Goal: Information Seeking & Learning: Learn about a topic

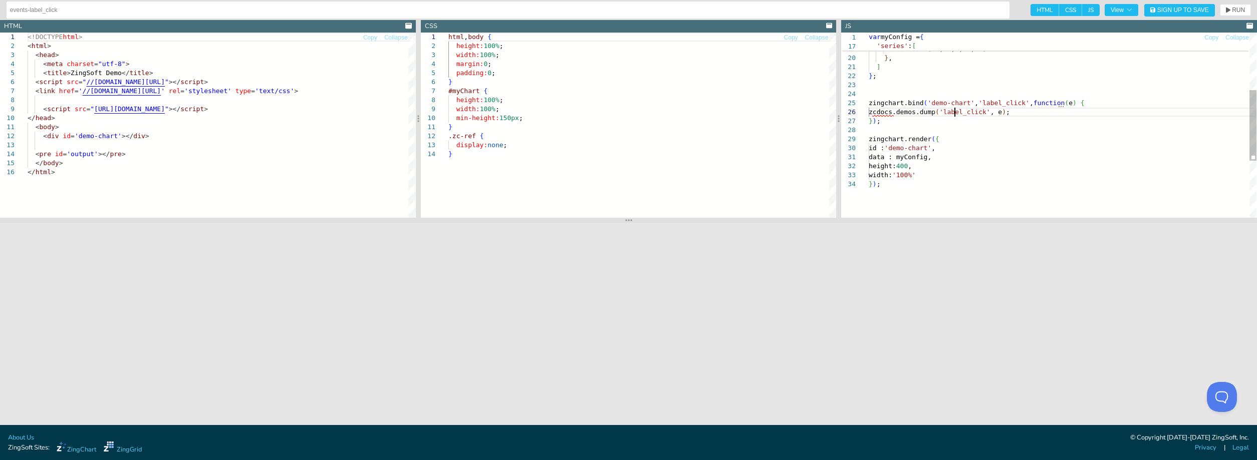
click at [956, 112] on div "zingchart.bind ( 'demo-chart' , 'label_click' , function ( e ) { zcdocs.demos.d…" at bounding box center [1063, 123] width 388 height 482
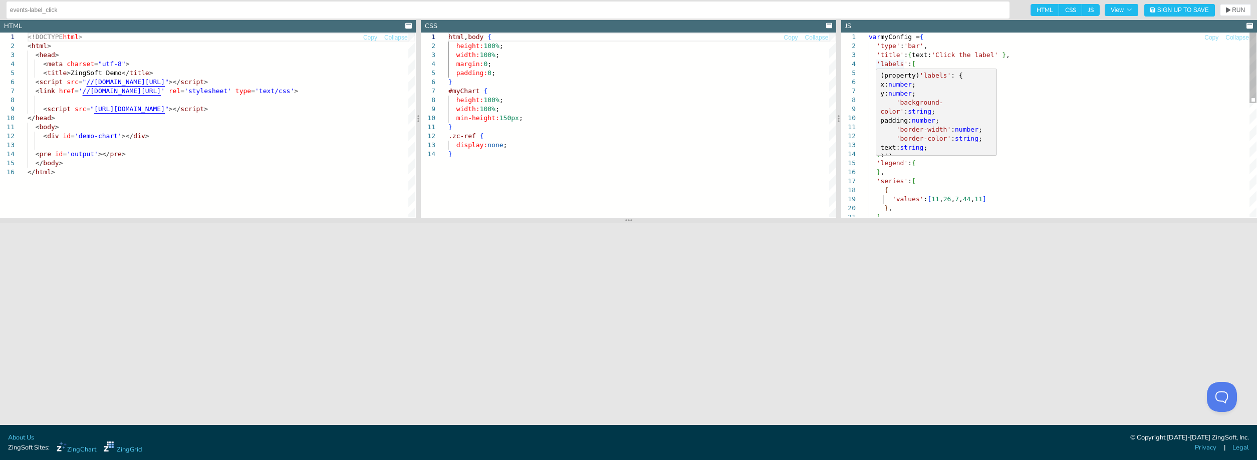
click at [927, 70] on div "(property) 'labels' : { x: number ; y: number ; 'background-color' : string ; p…" at bounding box center [936, 116] width 120 height 94
click at [1020, 87] on div "} , ] 'series' : [ { 'values' : [ 11 , 26 , 7 , 44 , 11 ] ] , 'legend' : { } , …" at bounding box center [1063, 274] width 388 height 482
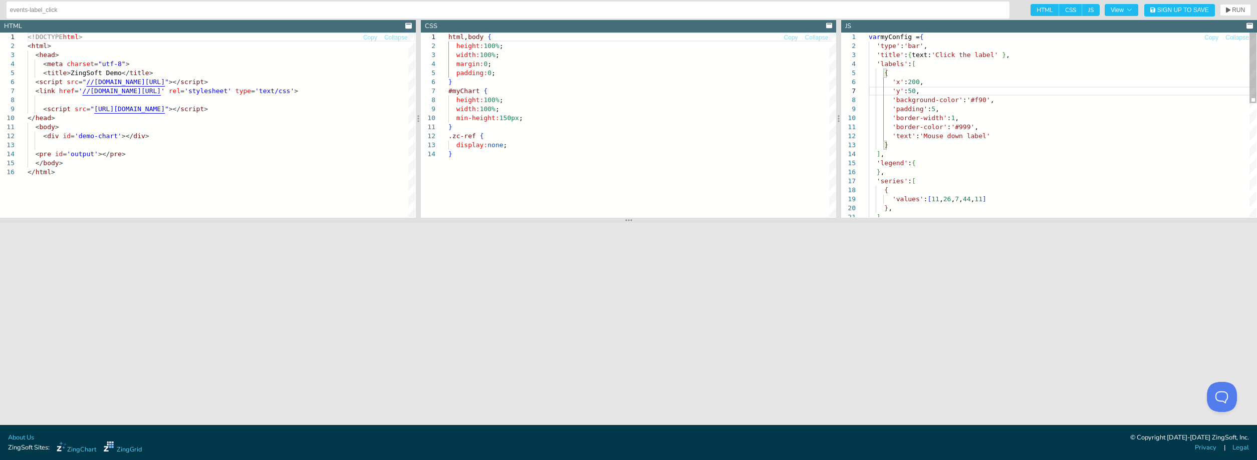
click at [1002, 126] on div "} , ] 'series' : [ { 'values' : [ 11 , 26 , 7 , 44 , 11 ] ] , 'legend' : { } , …" at bounding box center [1063, 274] width 388 height 482
click at [1009, 141] on div "} , ] 'series' : [ { 'values' : [ 11 , 26 , 7 , 44 , 11 ] ] , 'legend' : { } , …" at bounding box center [1063, 274] width 388 height 482
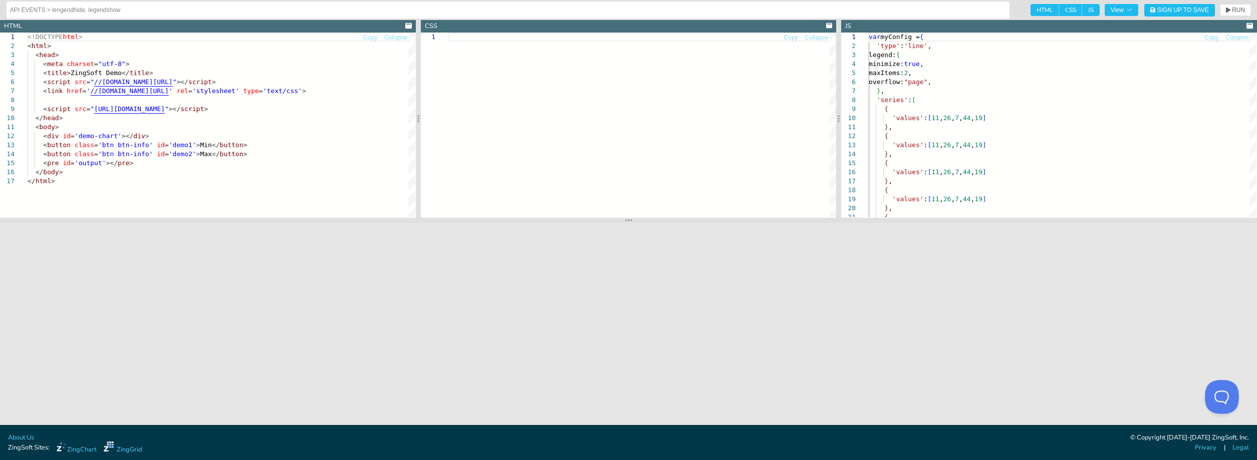
click at [1223, 393] on button at bounding box center [1220, 395] width 30 height 30
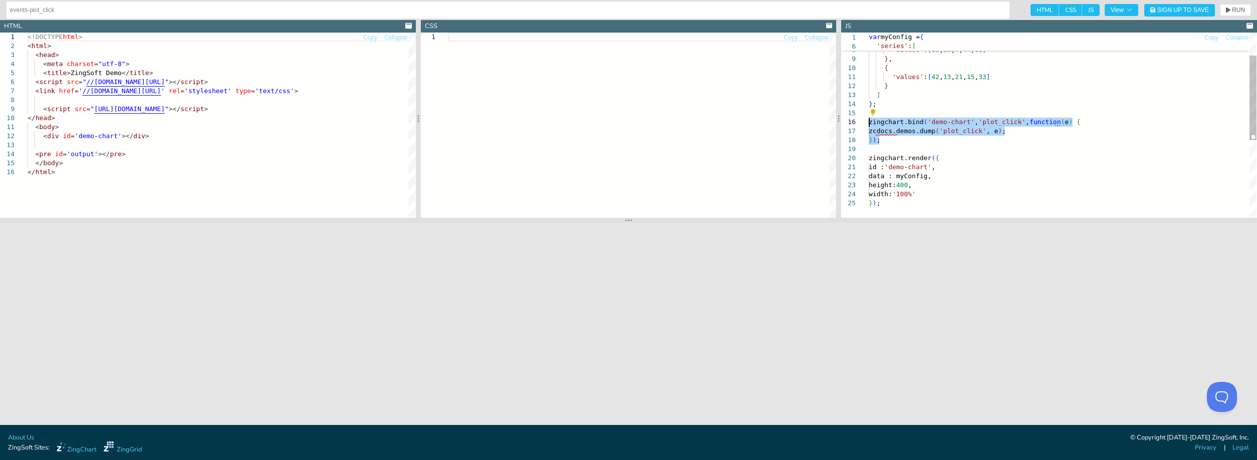
drag, startPoint x: 883, startPoint y: 140, endPoint x: 865, endPoint y: 125, distance: 23.5
click at [869, 125] on div "'series' : [ { 'values' : [ 11 , 26 , 7 , 44 , 11 ] } , { 'values' : [ 42 , 13 …" at bounding box center [1063, 182] width 388 height 401
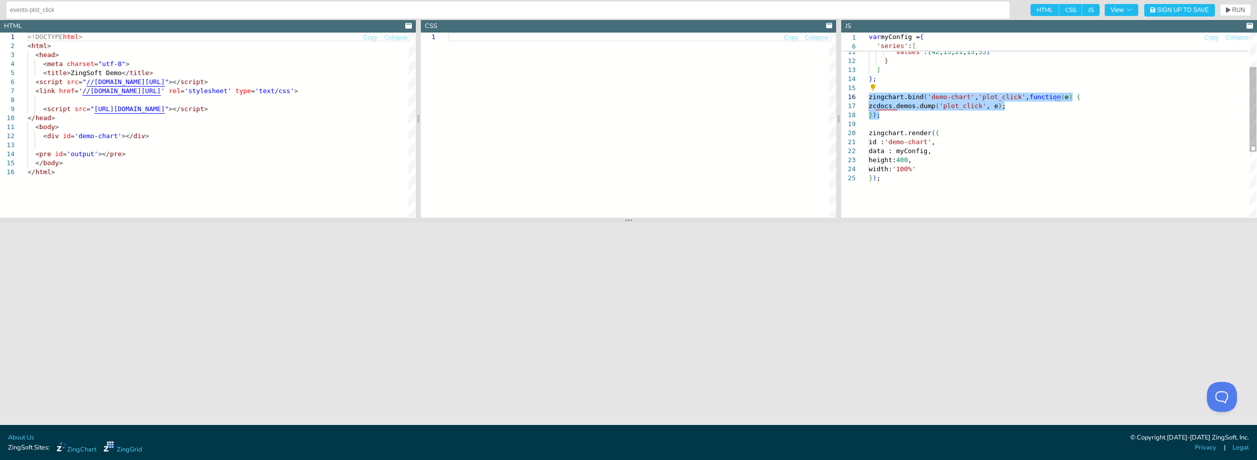
click at [945, 119] on div "} , { 'values' : [ 42 , 13 , 21 , 15 , 33 ] } ] } ; [PERSON_NAME].bind ( 'demo-…" at bounding box center [1063, 157] width 388 height 401
drag, startPoint x: 892, startPoint y: 120, endPoint x: 865, endPoint y: 100, distance: 34.1
click at [869, 100] on div "} , { 'values' : [ 42 , 13 , 21 , 15 , 33 ] } ] } ; [PERSON_NAME].bind ( 'demo-…" at bounding box center [1063, 157] width 388 height 401
click at [968, 143] on div "} , { 'values' : [ 42 , 13 , 21 , 15 , 33 ] } ] } ; [PERSON_NAME].bind ( 'demo-…" at bounding box center [1063, 157] width 388 height 401
click at [953, 104] on div "} , { 'values' : [ 42 , 13 , 21 , 15 , 33 ] } ] } ; [PERSON_NAME].bind ( 'demo-…" at bounding box center [1063, 157] width 388 height 401
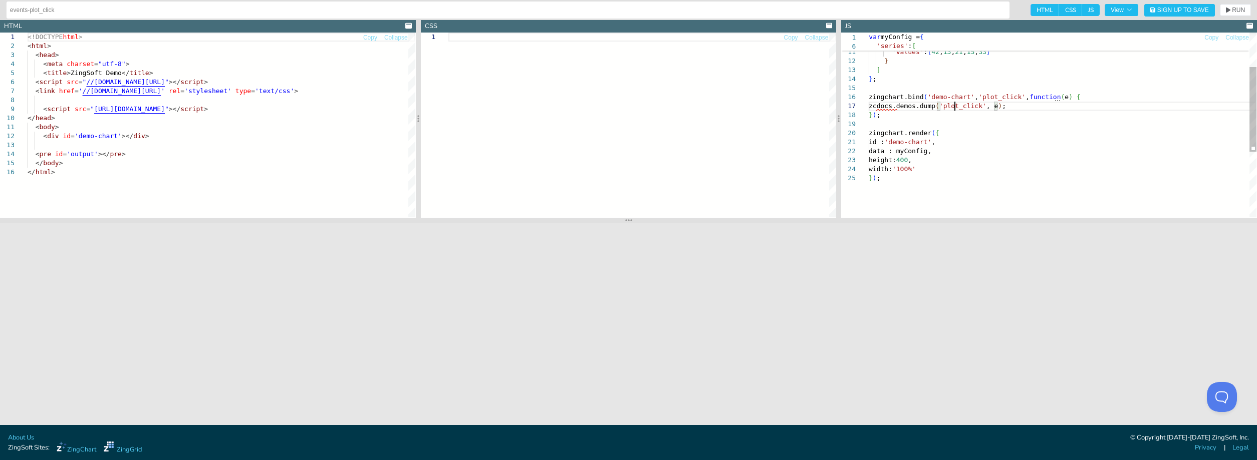
click at [953, 104] on div "} , { 'values' : [ 42 , 13 , 21 , 15 , 33 ] } ] } ; [PERSON_NAME].bind ( 'demo-…" at bounding box center [1063, 157] width 388 height 401
